Goal: Information Seeking & Learning: Check status

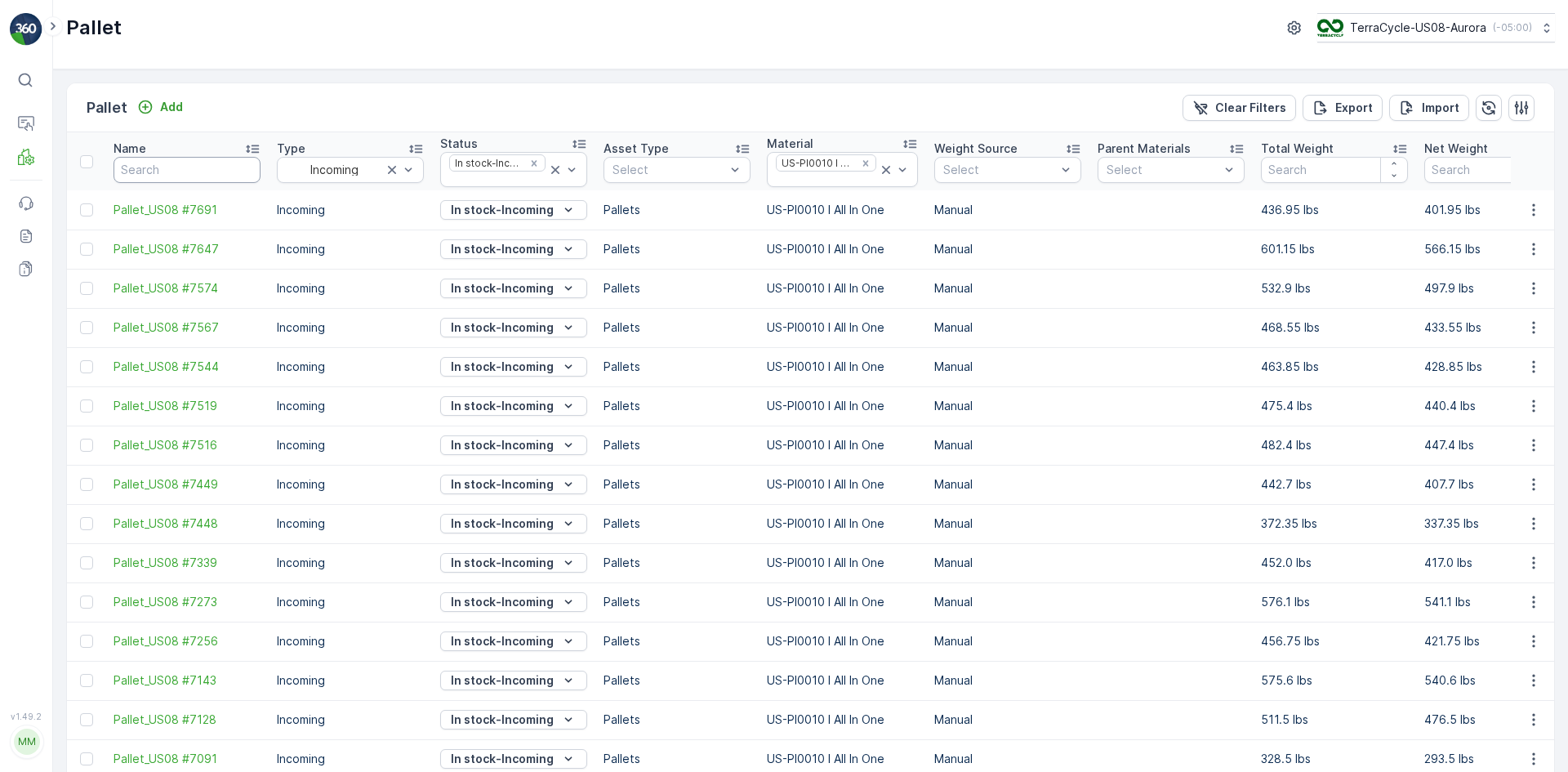
click at [191, 161] on input "text" at bounding box center [187, 170] width 147 height 26
type input "sc7493"
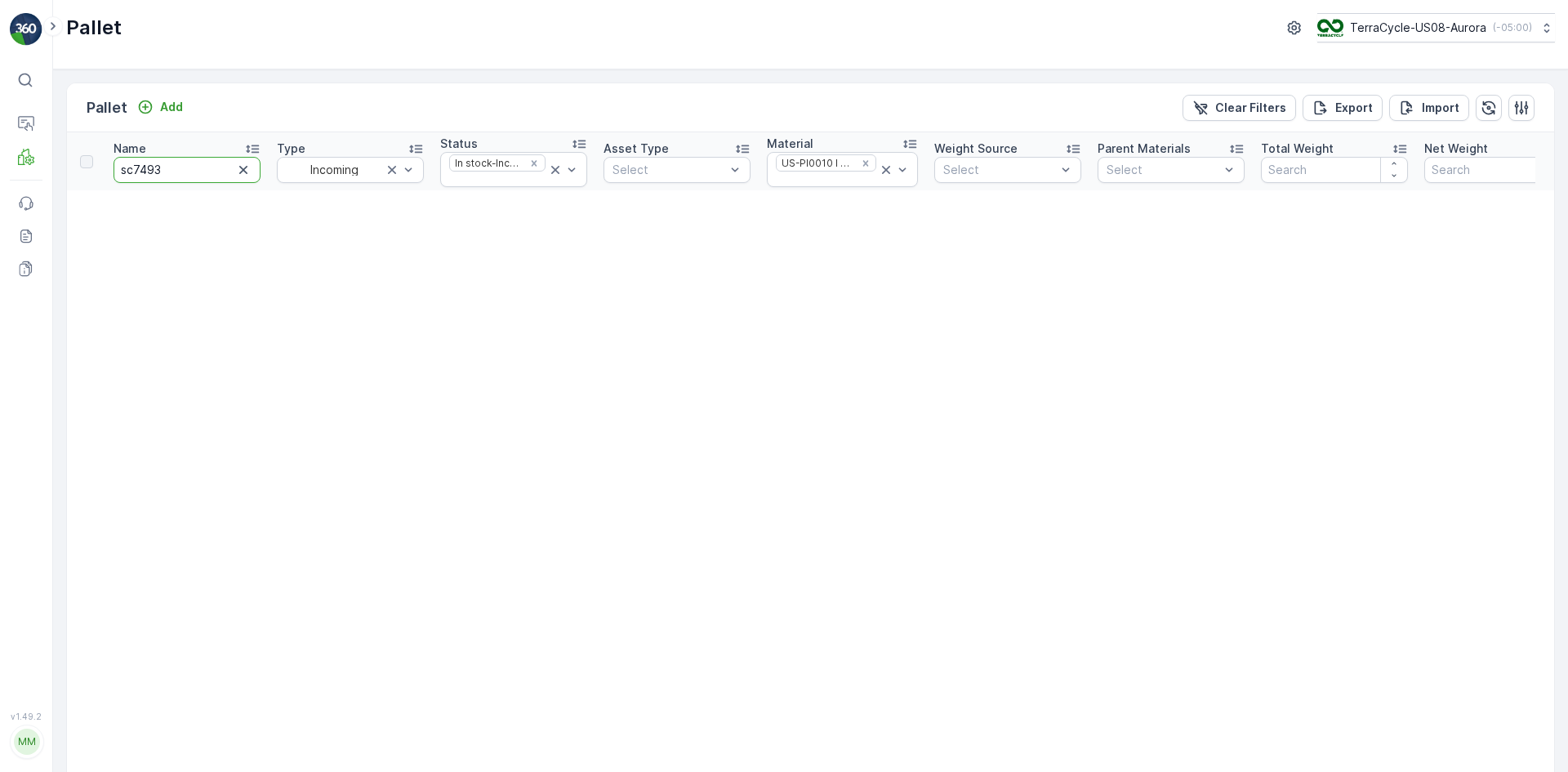
drag, startPoint x: 205, startPoint y: 176, endPoint x: 57, endPoint y: 176, distance: 148.0
click at [57, 176] on div "Pallet Add Clear Filters Export Import Name sc7493 Type Incoming Status In stoc…" at bounding box center [810, 420] width 1515 height 702
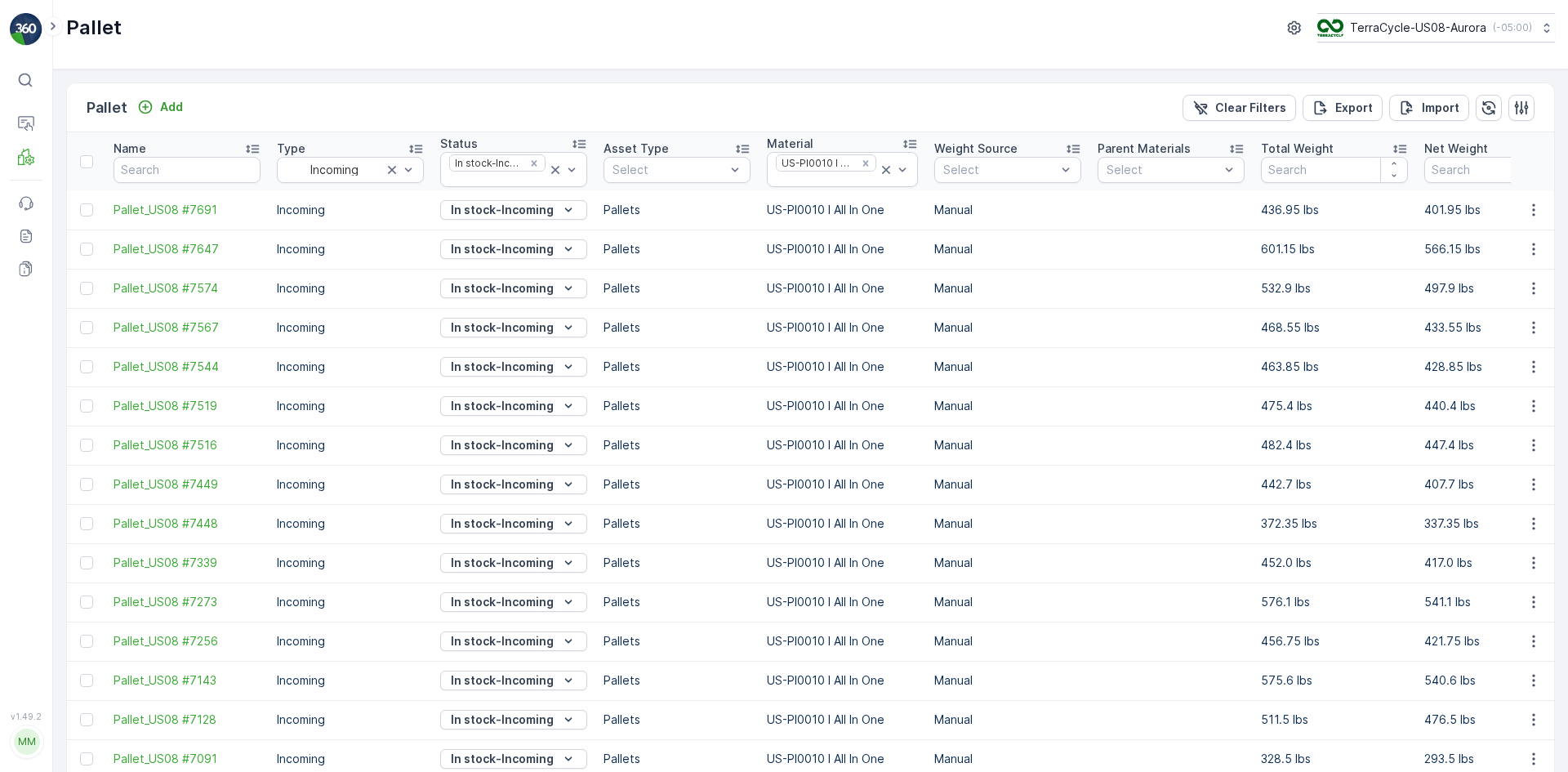
click at [279, 51] on div "Pallet TerraCycle-US08-Aurora ( -05:00 )" at bounding box center [810, 34] width 1515 height 70
click at [557, 170] on icon at bounding box center [555, 170] width 8 height 8
